Goal: Entertainment & Leisure: Browse casually

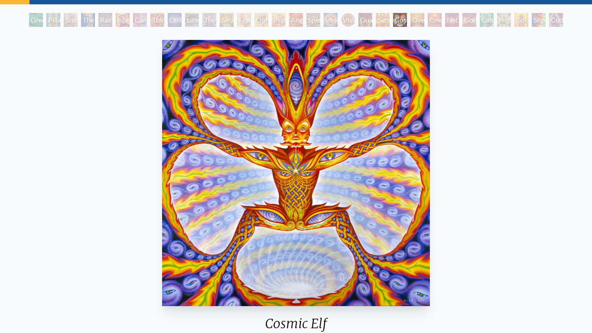
scroll to position [42, 0]
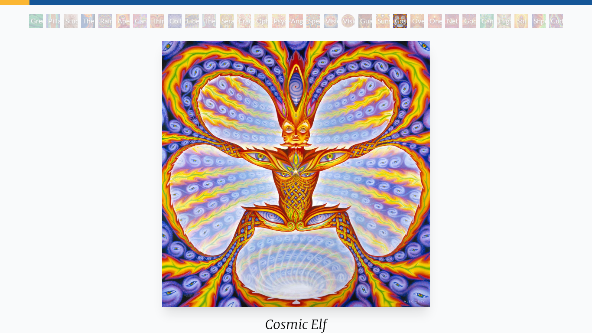
click at [221, 23] on div "Seraphic Transport Docking on the Third Eye" at bounding box center [227, 21] width 14 height 14
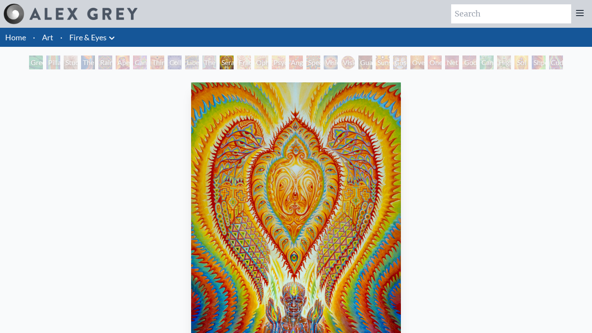
click at [207, 67] on div "The Seer" at bounding box center [209, 62] width 14 height 14
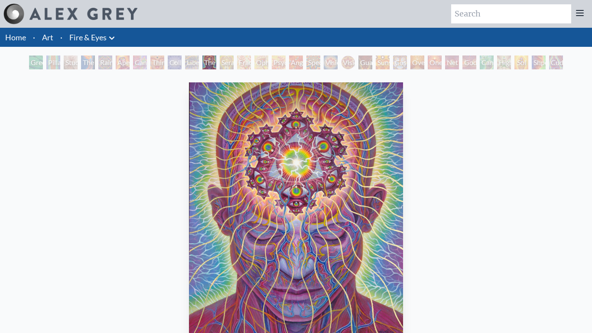
click at [185, 65] on div "Liberation Through Seeing" at bounding box center [192, 62] width 14 height 14
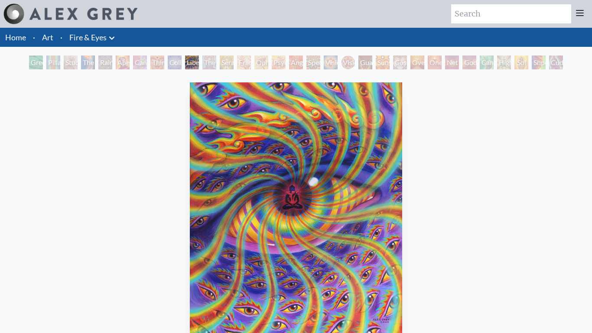
click at [159, 65] on div "Third Eye Tears of Joy" at bounding box center [157, 62] width 14 height 14
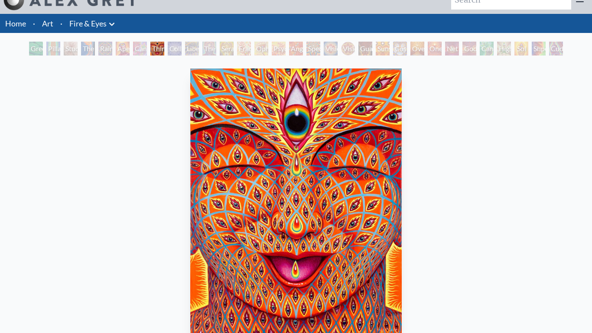
scroll to position [15, 0]
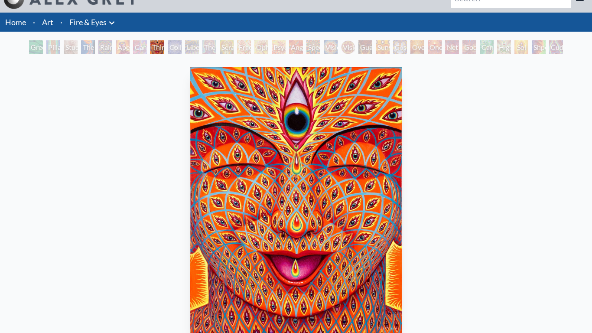
click at [123, 48] on div "Aperture" at bounding box center [123, 47] width 14 height 14
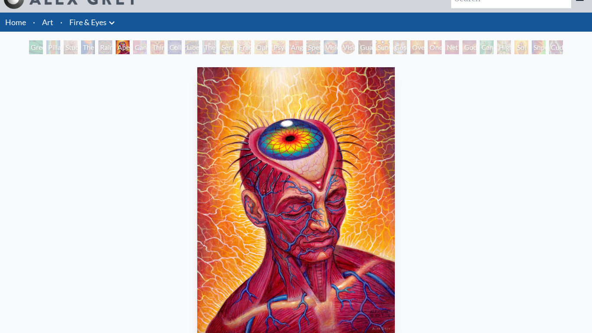
click at [141, 47] on div "Cannabis Sutra" at bounding box center [140, 47] width 14 height 14
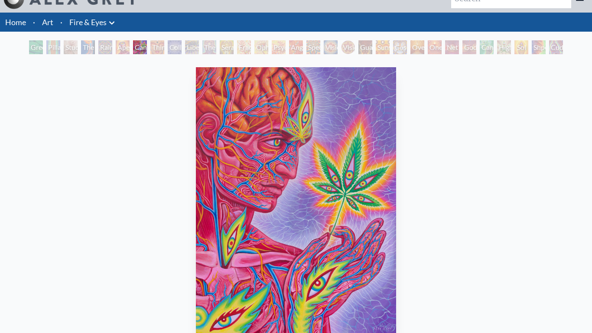
click at [86, 49] on div "The Torch" at bounding box center [88, 47] width 14 height 14
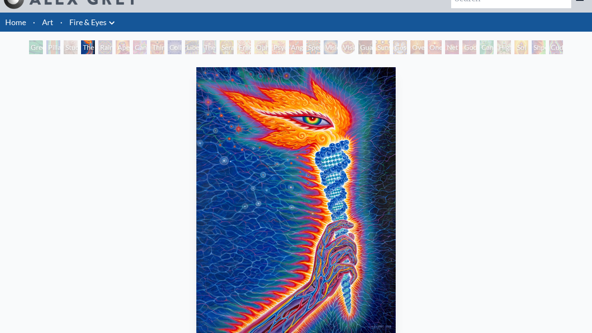
click at [64, 43] on div "Study for the Great Turn" at bounding box center [71, 47] width 14 height 14
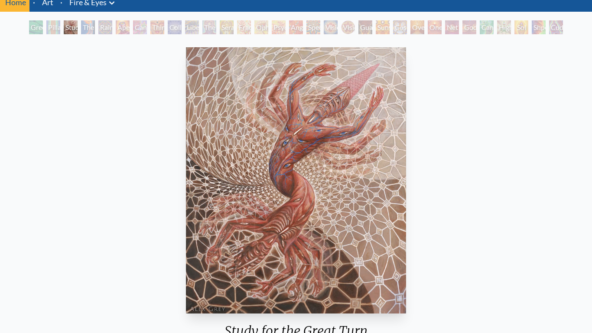
scroll to position [32, 0]
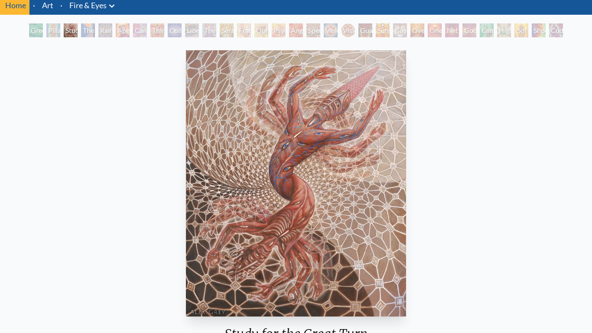
click at [46, 34] on div "Pillar of Awareness" at bounding box center [53, 30] width 14 height 14
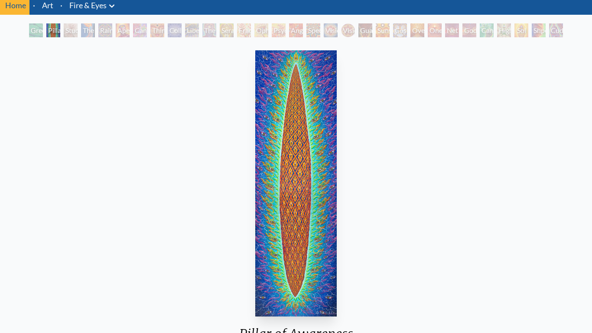
click at [32, 35] on div "Green Hand" at bounding box center [36, 30] width 14 height 14
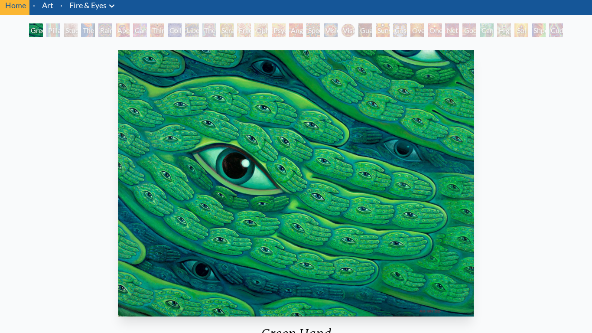
click at [389, 26] on div "Sunyata" at bounding box center [383, 30] width 14 height 14
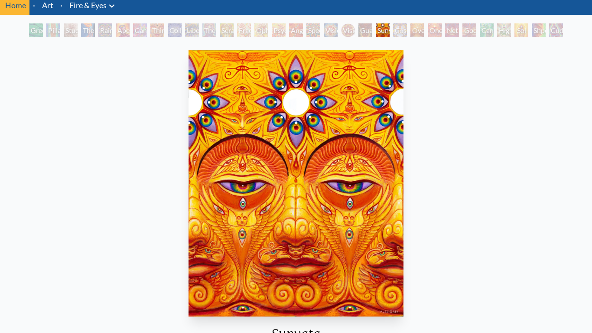
click at [397, 26] on div "Cosmic Elf" at bounding box center [400, 30] width 14 height 14
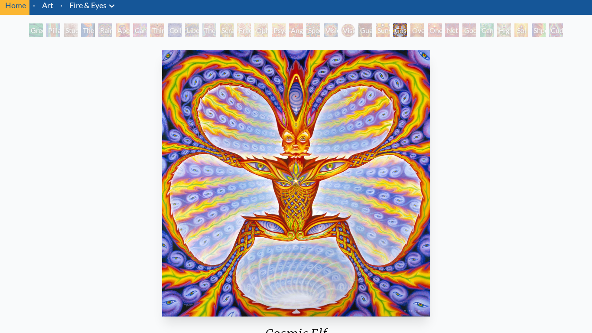
click at [415, 28] on div "Oversoul" at bounding box center [417, 30] width 14 height 14
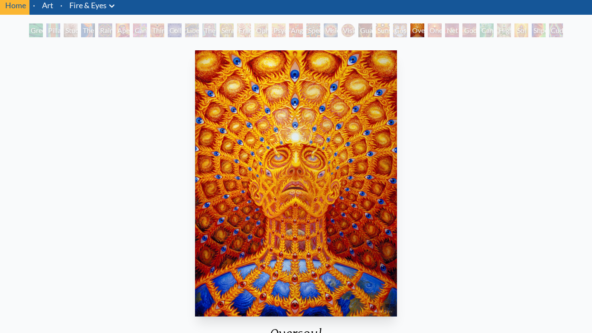
click at [441, 29] on div "One" at bounding box center [435, 30] width 14 height 14
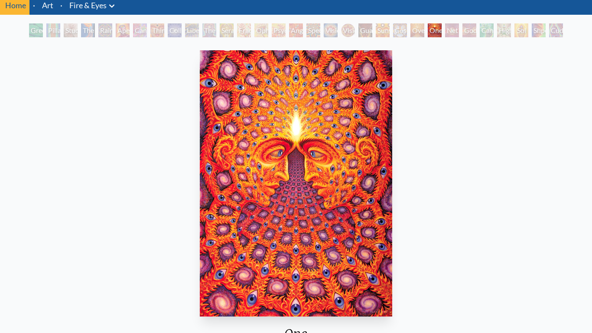
click at [440, 29] on div "One" at bounding box center [435, 30] width 14 height 14
click at [435, 34] on div "One" at bounding box center [435, 30] width 14 height 14
click at [452, 30] on div "Net of Being" at bounding box center [452, 30] width 14 height 14
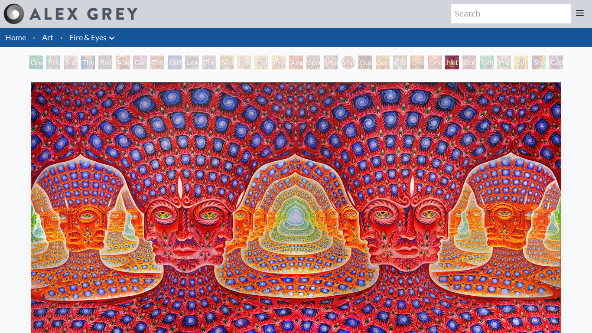
click at [462, 65] on div "Godself" at bounding box center [469, 62] width 14 height 14
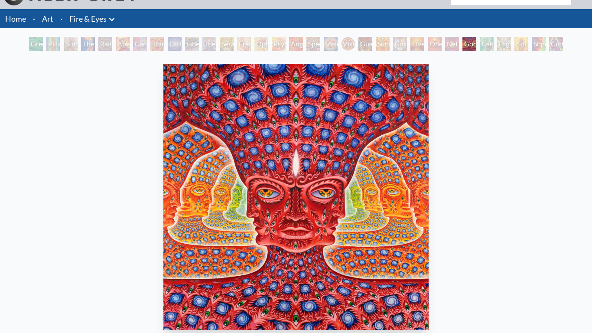
scroll to position [17, 0]
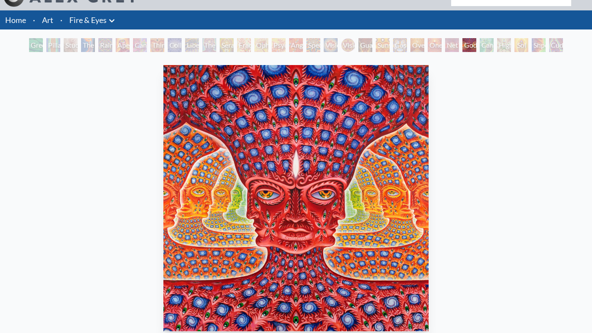
click at [452, 48] on div "Net of Being" at bounding box center [452, 45] width 14 height 14
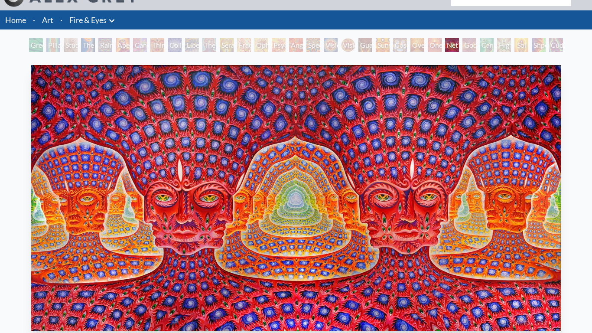
click at [470, 41] on div "Godself" at bounding box center [469, 45] width 14 height 14
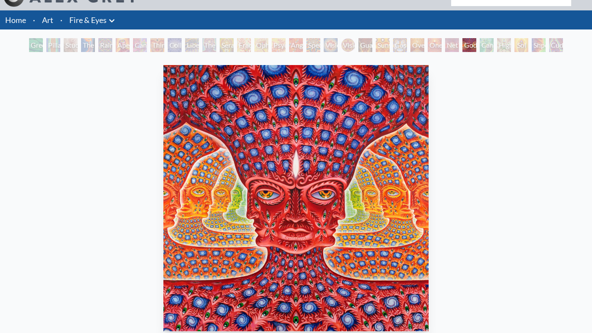
click at [483, 41] on div "Cannafist" at bounding box center [487, 45] width 14 height 14
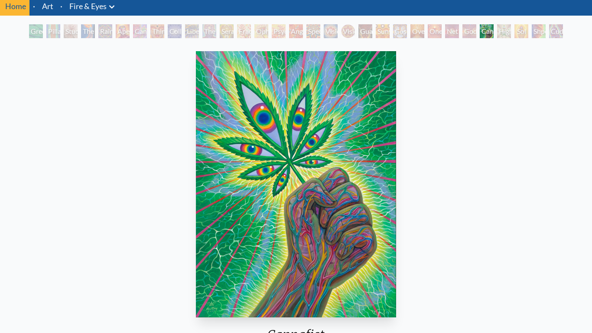
scroll to position [35, 0]
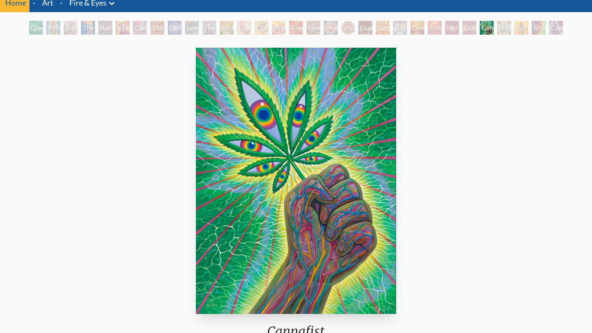
click at [499, 32] on div "Higher Vision" at bounding box center [504, 28] width 14 height 14
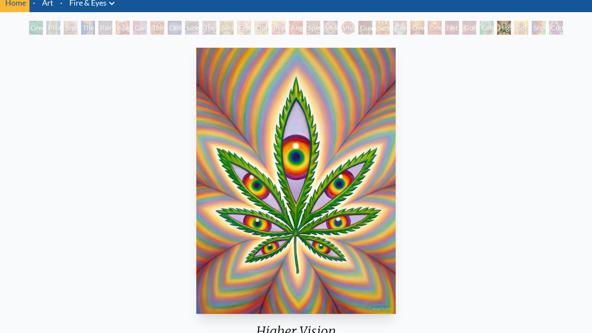
click at [535, 29] on div "Shpongled" at bounding box center [539, 28] width 14 height 14
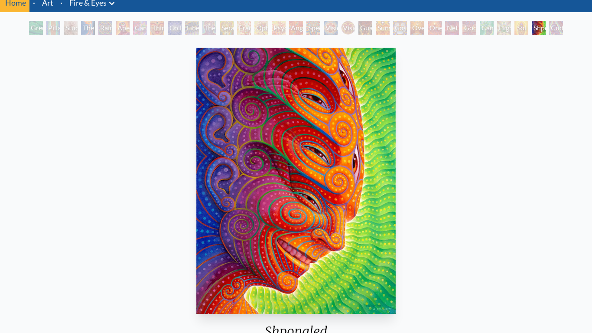
click at [514, 29] on div "Sol Invictus" at bounding box center [521, 28] width 14 height 14
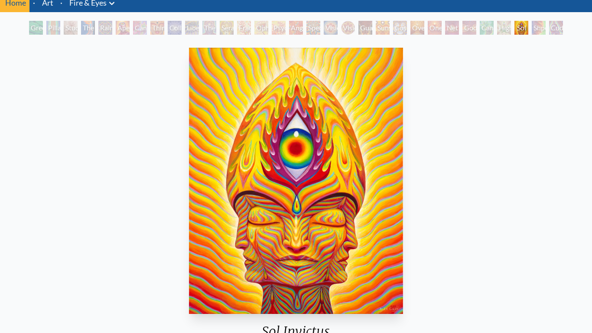
click at [556, 25] on div "Cuddle" at bounding box center [556, 28] width 14 height 14
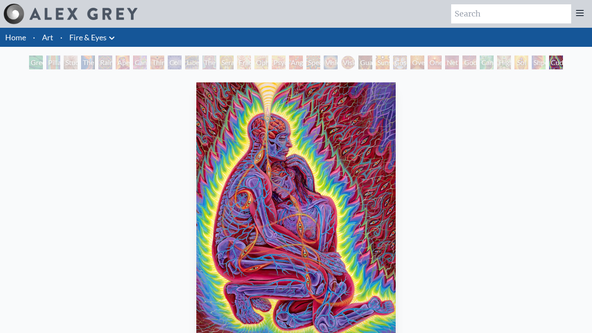
click at [407, 65] on div "Cosmic Elf" at bounding box center [400, 62] width 14 height 14
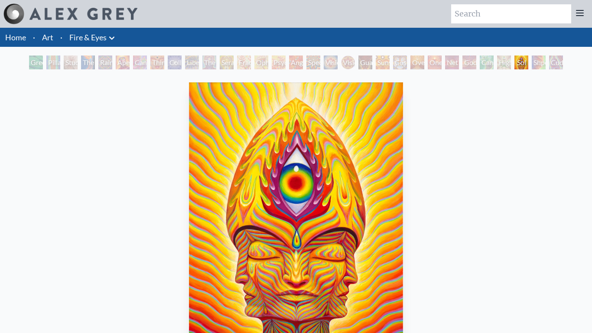
scroll to position [35, 0]
